Goal: Information Seeking & Learning: Find specific page/section

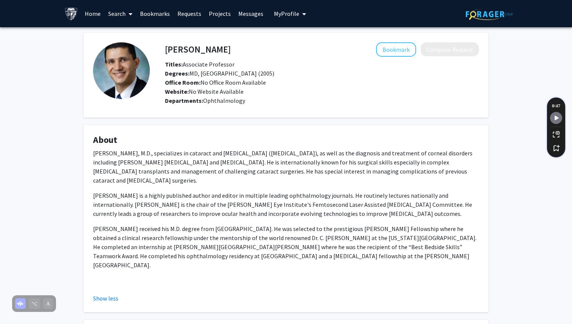
click at [122, 16] on link "Search" at bounding box center [120, 13] width 32 height 26
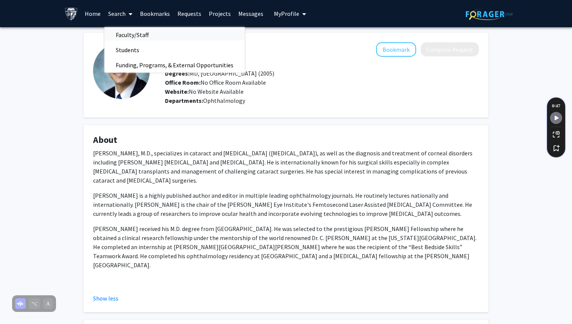
click at [129, 35] on span "Faculty/Staff" at bounding box center [132, 34] width 56 height 15
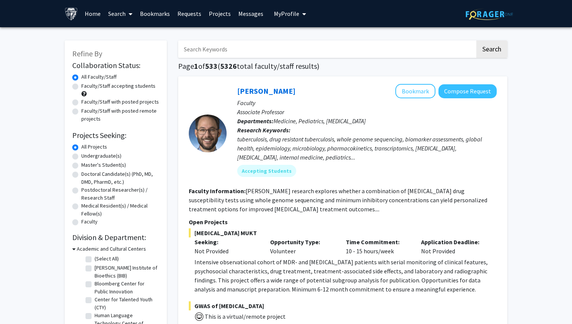
click at [288, 52] on input "Search Keywords" at bounding box center [326, 48] width 297 height 17
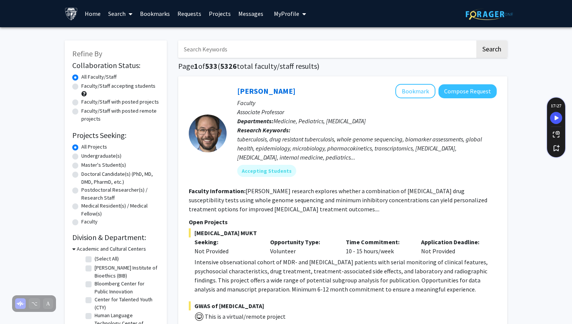
type input "ophth"
click at [476, 40] on button "Search" at bounding box center [491, 48] width 31 height 17
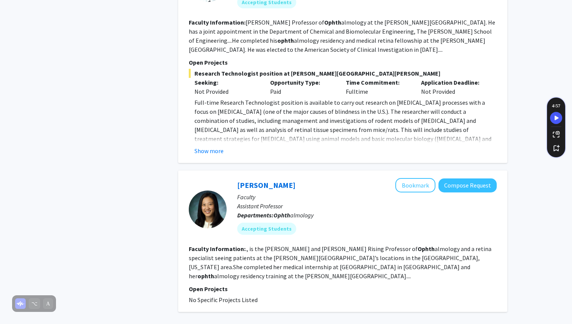
scroll to position [1680, 0]
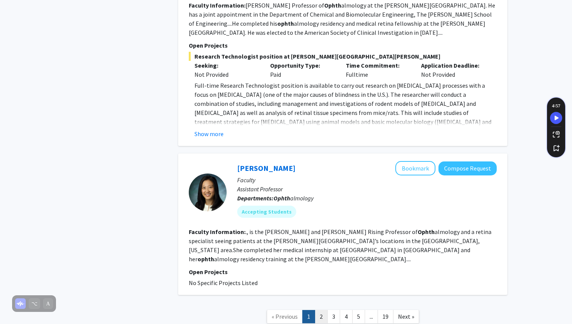
click at [322, 310] on link "2" at bounding box center [321, 316] width 13 height 13
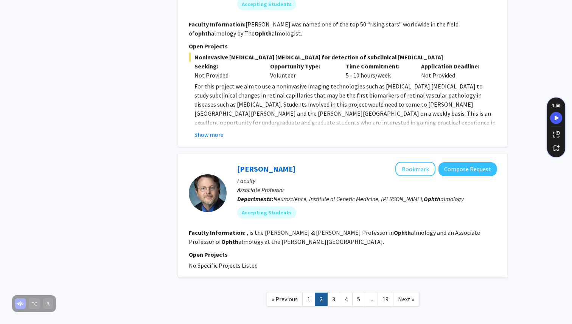
scroll to position [1531, 0]
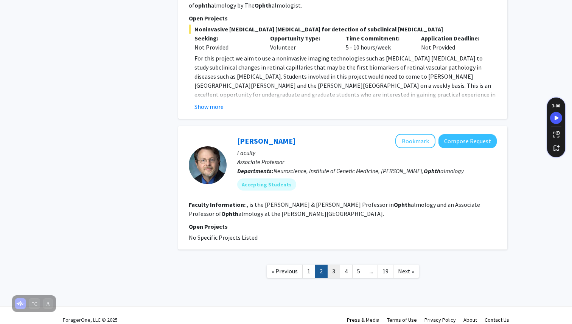
click at [337, 267] on link "3" at bounding box center [333, 271] width 13 height 13
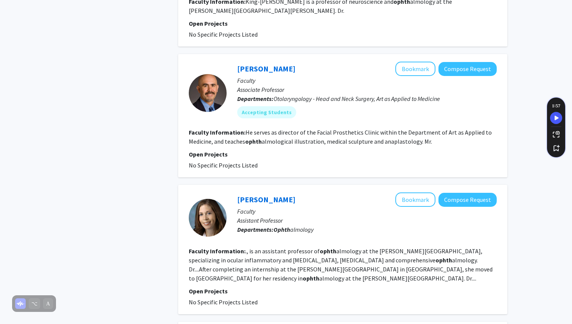
scroll to position [829, 0]
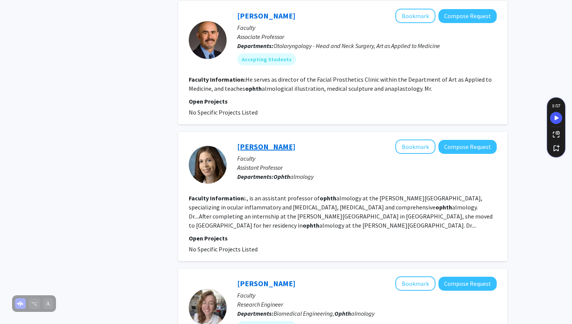
click at [280, 142] on link "[PERSON_NAME]" at bounding box center [266, 146] width 58 height 9
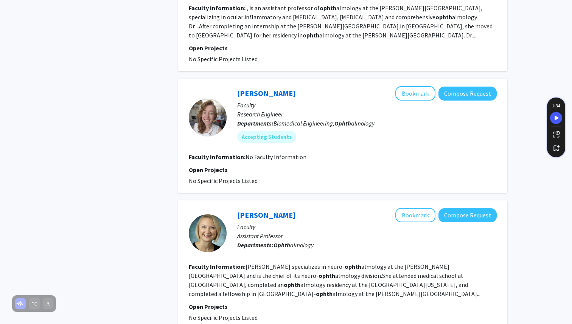
scroll to position [1017, 0]
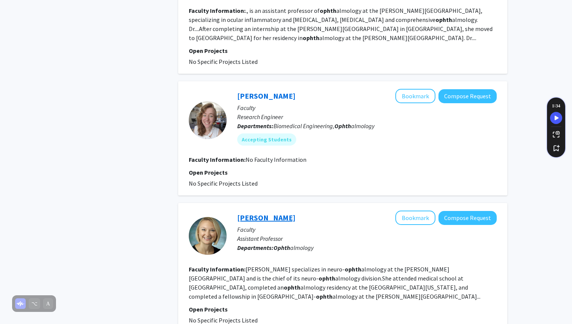
click at [282, 213] on link "[PERSON_NAME]" at bounding box center [266, 217] width 58 height 9
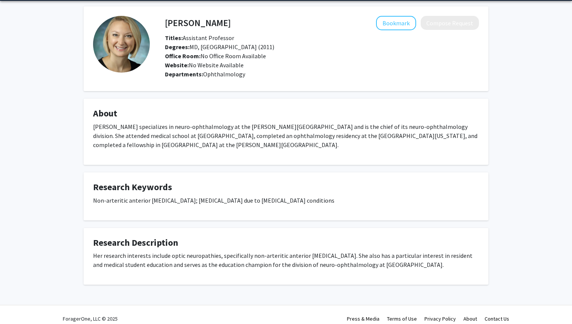
scroll to position [34, 0]
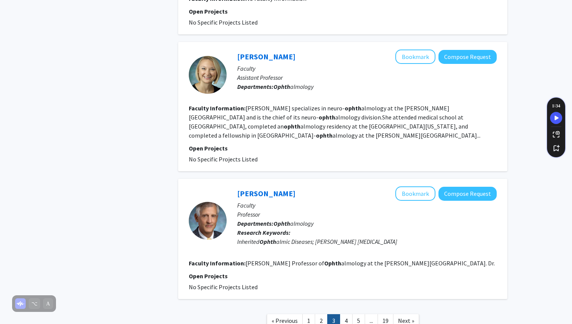
scroll to position [1191, 0]
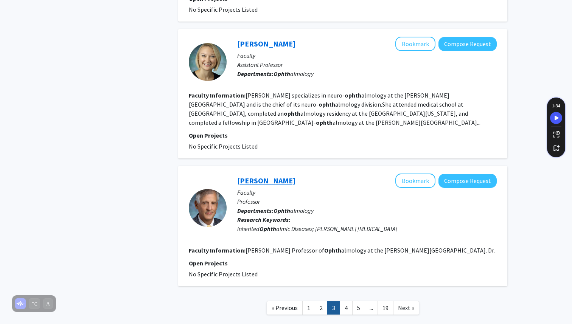
click at [272, 176] on link "[PERSON_NAME]" at bounding box center [266, 180] width 58 height 9
